Goal: Share content: Share content

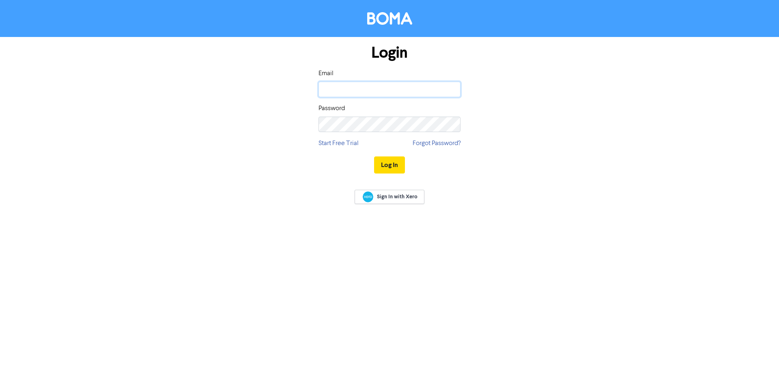
click at [378, 88] on input "email" at bounding box center [390, 89] width 142 height 15
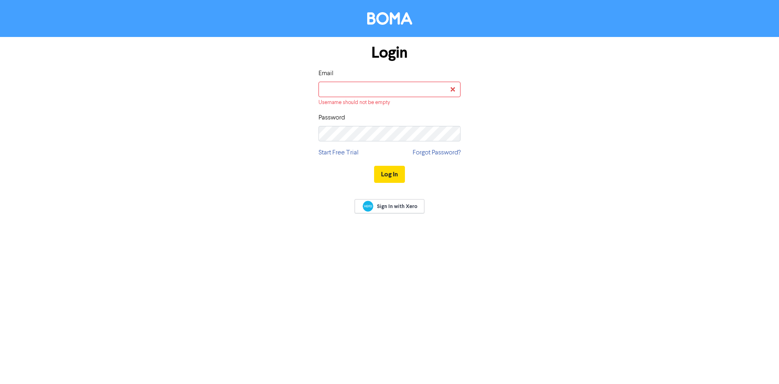
type input "matt.portt@portt.co.uk"
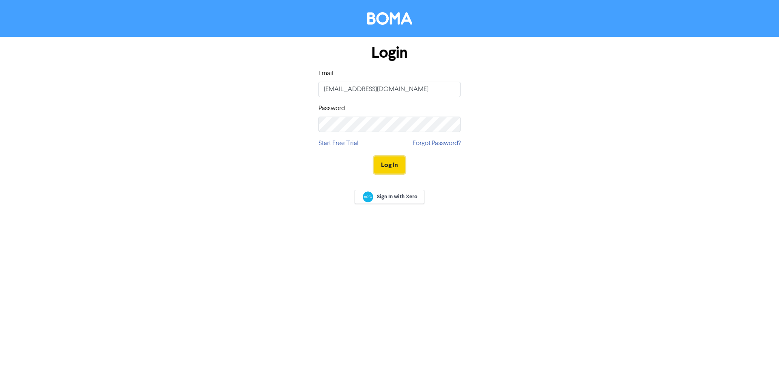
click at [390, 162] on button "Log In" at bounding box center [389, 164] width 31 height 17
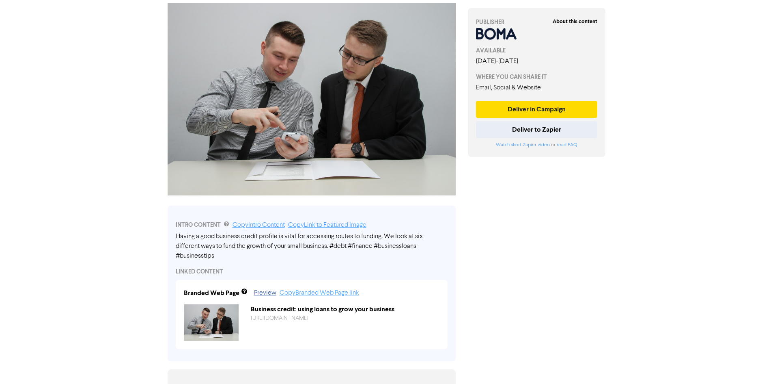
scroll to position [61, 0]
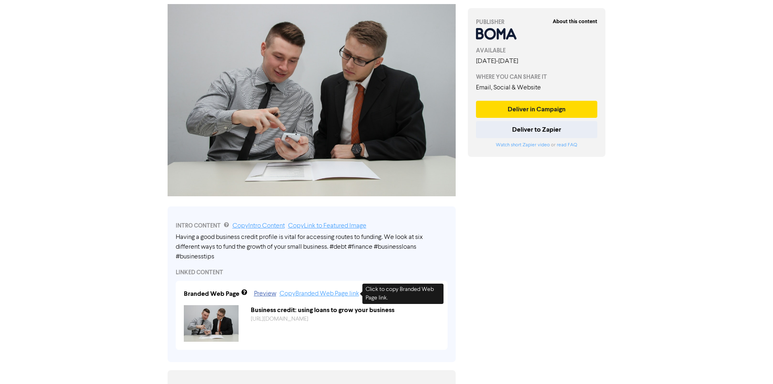
click at [348, 295] on link "Copy Branded Web Page link" at bounding box center [320, 293] width 80 height 6
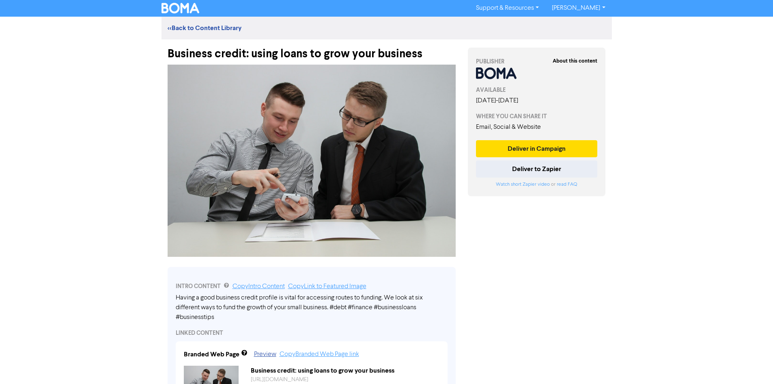
scroll to position [0, 0]
click at [201, 29] on link "<< Back to Content Library" at bounding box center [205, 28] width 74 height 8
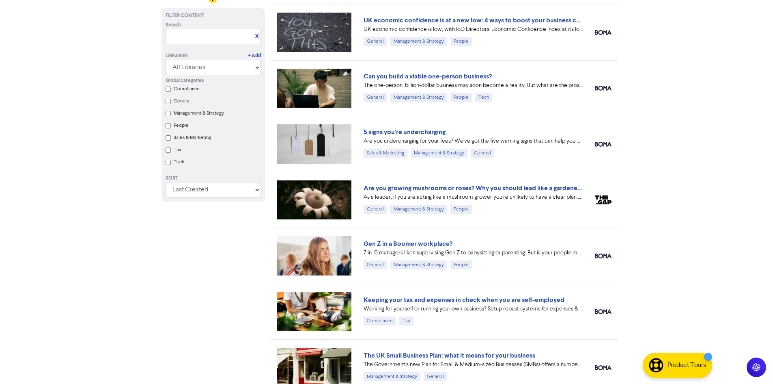
scroll to position [122, 0]
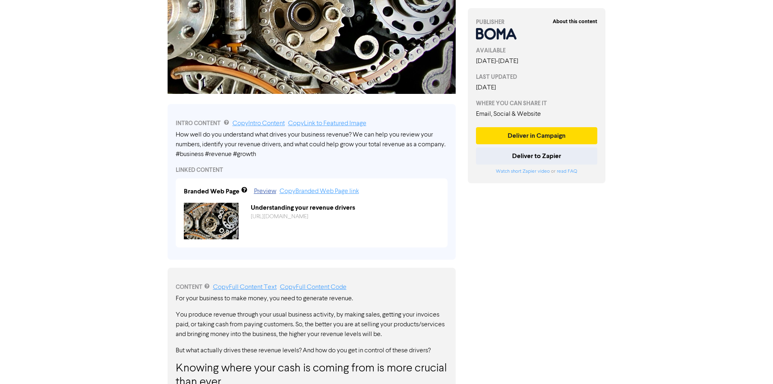
scroll to position [163, 0]
click at [335, 194] on link "Copy Branded Web Page link" at bounding box center [320, 191] width 80 height 6
